Goal: Task Accomplishment & Management: Manage account settings

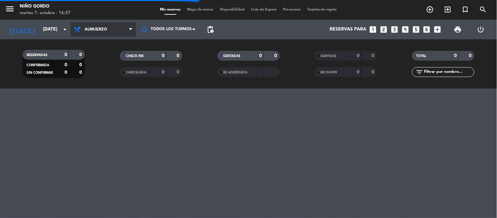
click at [106, 34] on span "Almuerzo" at bounding box center [102, 29] width 65 height 14
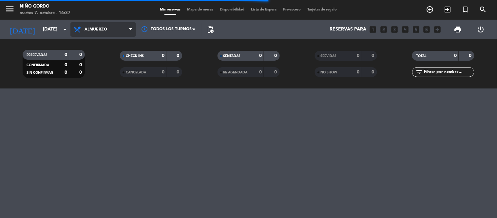
click at [97, 24] on span "Almuerzo" at bounding box center [102, 29] width 65 height 14
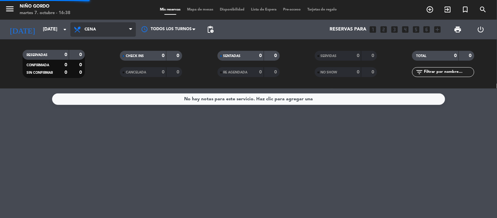
click at [100, 73] on div "menu Niño Gordo [DATE] 7. octubre - 16:38 Mis reservas Mapa de mesas Disponibil…" at bounding box center [248, 44] width 497 height 88
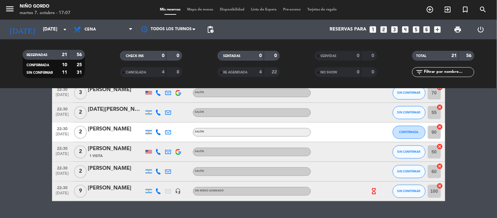
scroll to position [314, 0]
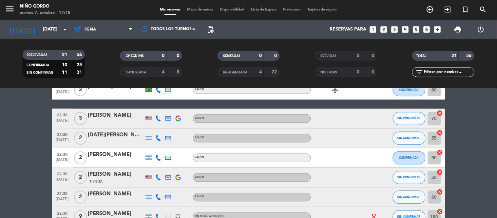
click at [430, 114] on input "70" at bounding box center [434, 118] width 13 height 13
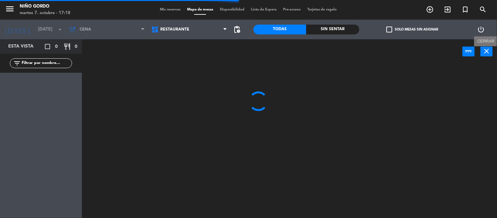
click at [486, 47] on icon "close" at bounding box center [487, 51] width 8 height 8
